Goal: Book appointment/travel/reservation

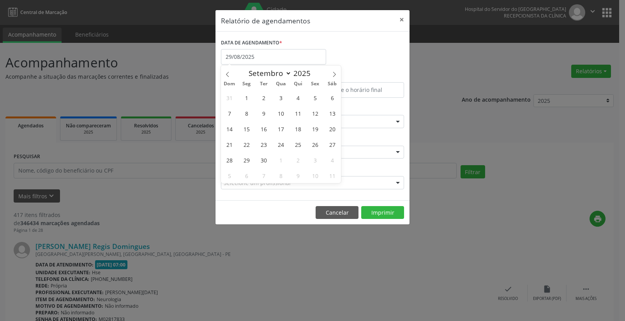
select select "8"
click at [278, 95] on span "3" at bounding box center [280, 97] width 15 height 15
type input "[DATE]"
click at [278, 95] on span "3" at bounding box center [280, 97] width 15 height 15
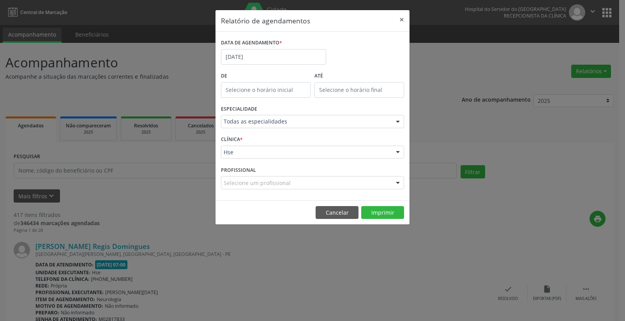
type input "12:00"
click at [253, 87] on input "12:00" at bounding box center [266, 90] width 90 height 16
click at [245, 108] on input "12" at bounding box center [250, 107] width 59 height 16
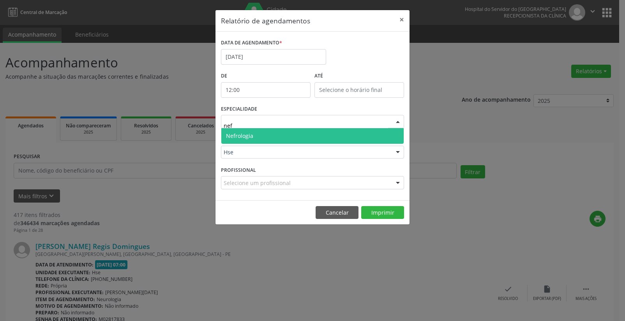
type input "nefr"
click at [240, 133] on span "Nefrologia" at bounding box center [239, 135] width 27 height 7
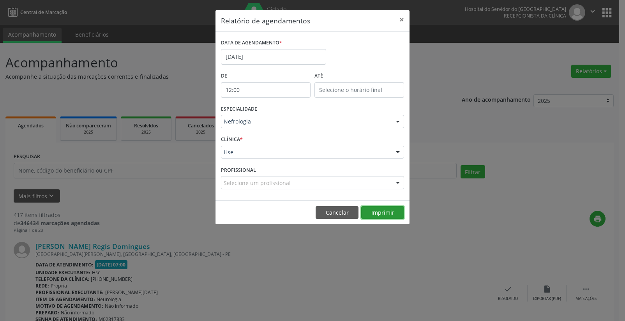
click at [370, 207] on button "Imprimir" at bounding box center [382, 212] width 43 height 13
click at [245, 53] on input "[DATE]" at bounding box center [273, 57] width 105 height 16
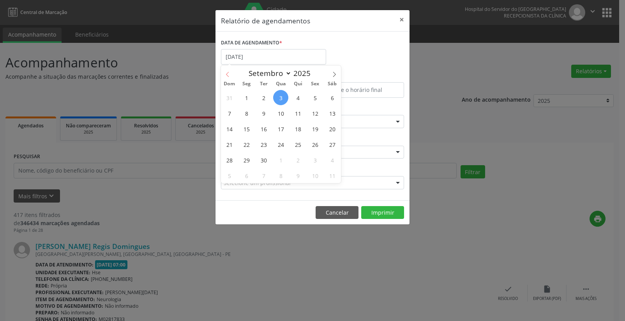
click at [227, 71] on span at bounding box center [227, 71] width 13 height 13
select select "7"
click at [313, 157] on span "29" at bounding box center [314, 159] width 15 height 15
type input "29/08/2025"
click at [313, 157] on span "29" at bounding box center [314, 159] width 15 height 15
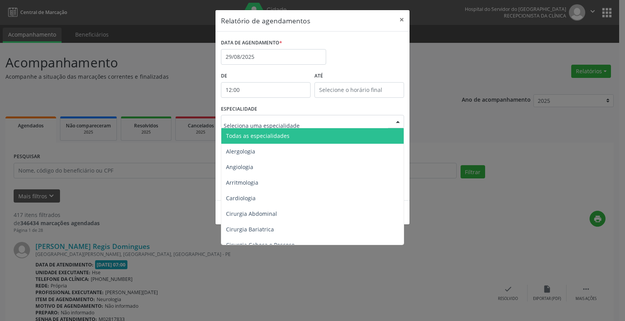
click at [246, 136] on span "Todas as especialidades" at bounding box center [258, 135] width 64 height 7
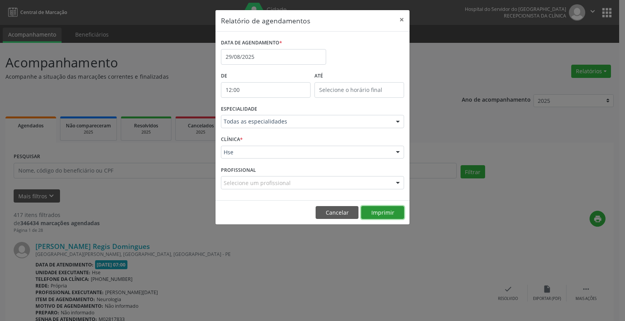
click at [383, 210] on button "Imprimir" at bounding box center [382, 212] width 43 height 13
drag, startPoint x: 401, startPoint y: 17, endPoint x: 217, endPoint y: 152, distance: 228.2
click at [393, 22] on header "Relatório de agendamentos ×" at bounding box center [313, 20] width 194 height 21
click at [401, 16] on button "×" at bounding box center [402, 19] width 16 height 19
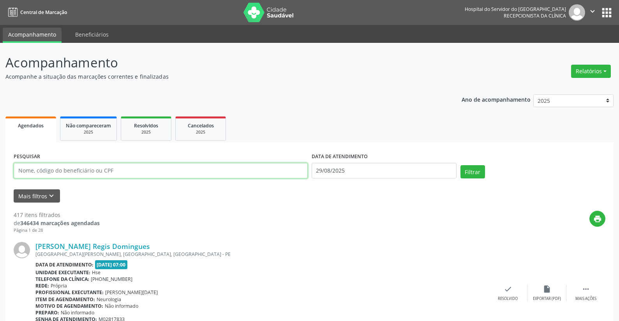
click at [99, 173] on input "text" at bounding box center [161, 171] width 294 height 16
type input "66740983453"
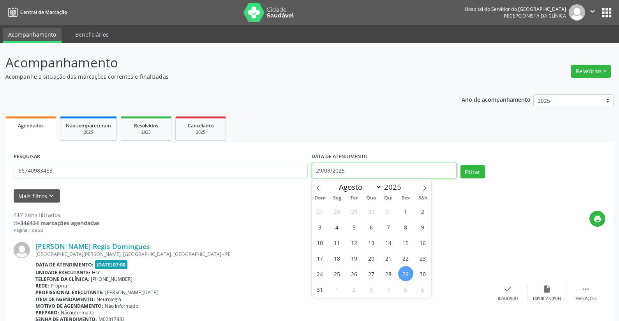
drag, startPoint x: 347, startPoint y: 170, endPoint x: 293, endPoint y: 162, distance: 55.1
click at [293, 162] on div "PESQUISAR 66740983453 DATA DE ATENDIMENTO [DATE] Filtrar" at bounding box center [310, 167] width 596 height 33
click at [470, 168] on button "Filtrar" at bounding box center [473, 171] width 25 height 13
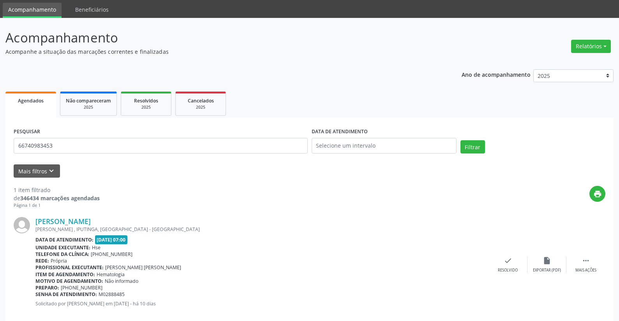
scroll to position [38, 0]
